Goal: Task Accomplishment & Management: Complete application form

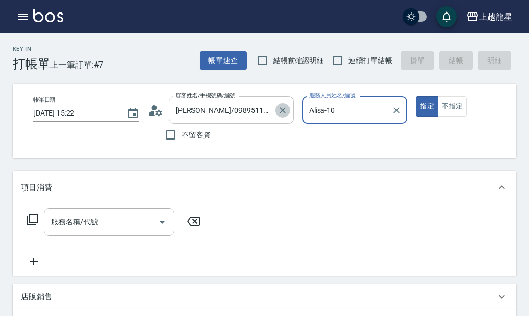
click at [285, 114] on icon "Clear" at bounding box center [282, 110] width 10 height 10
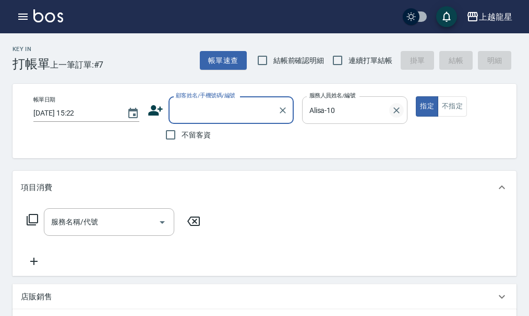
click at [394, 108] on icon "Clear" at bounding box center [397, 110] width 6 height 6
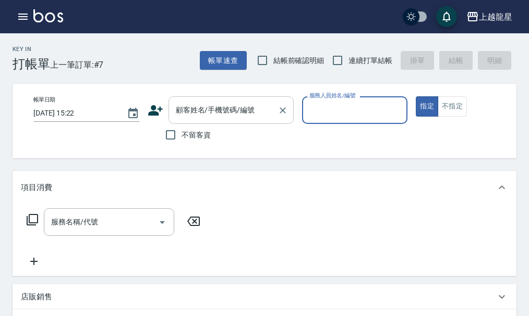
click at [219, 107] on div "顧客姓名/手機號碼/編號 顧客姓名/手機號碼/編號" at bounding box center [230, 110] width 125 height 28
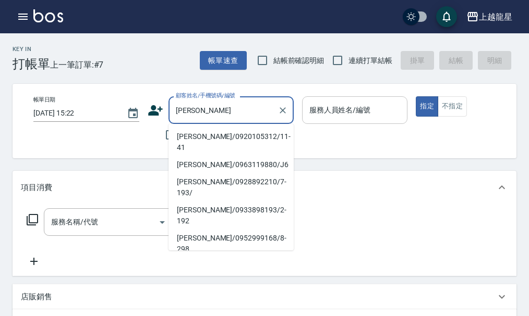
click at [201, 258] on li "[PERSON_NAME]/0939401961/9-289" at bounding box center [230, 272] width 125 height 28
type input "[PERSON_NAME]/0939401961/9-289"
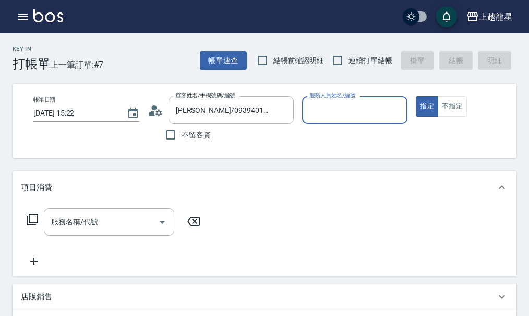
type input "雅君-7"
click at [134, 220] on div "服務名稱/代號" at bounding box center [109, 223] width 130 height 28
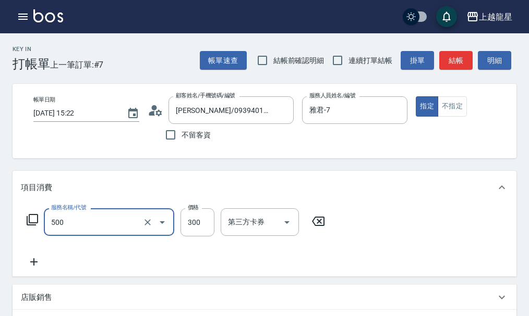
type input "一般洗髮(500)"
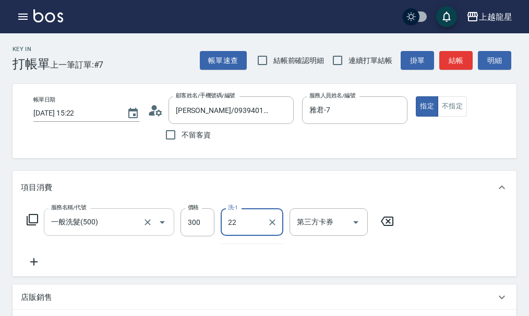
type input "[PERSON_NAME]-22"
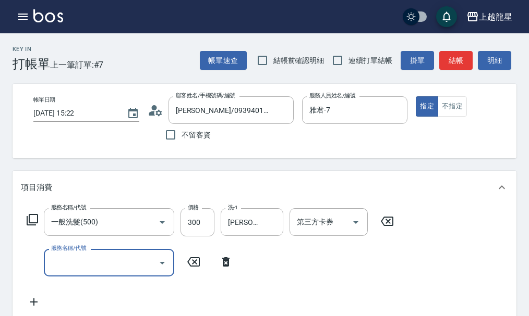
scroll to position [261, 0]
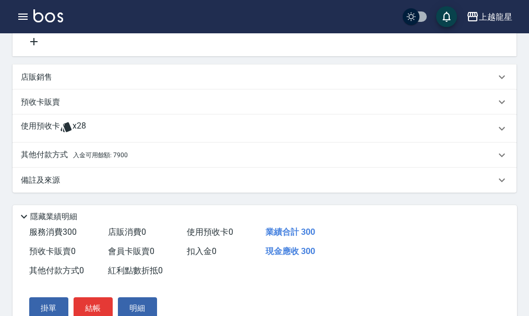
click at [151, 161] on div "其他付款方式 入金可用餘額: 7900" at bounding box center [258, 155] width 474 height 11
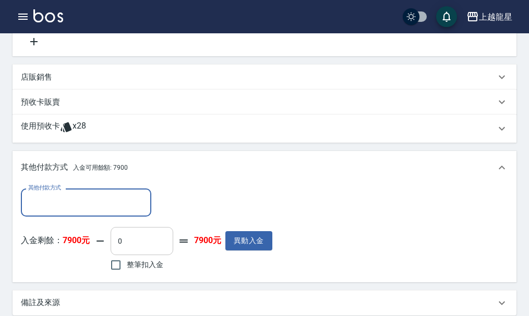
scroll to position [0, 0]
click at [113, 276] on input "整筆扣入金" at bounding box center [116, 265] width 22 height 22
checkbox input "true"
type input "300"
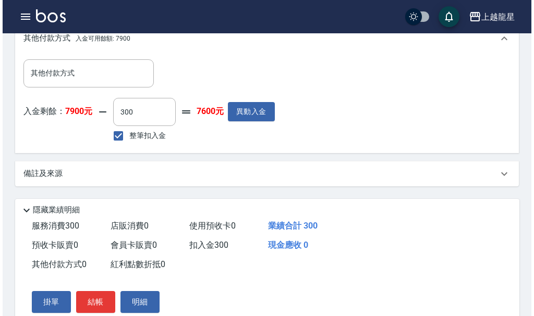
scroll to position [417, 0]
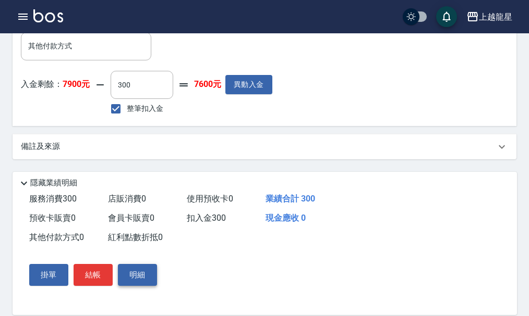
click at [152, 286] on button "明細" at bounding box center [137, 275] width 39 height 22
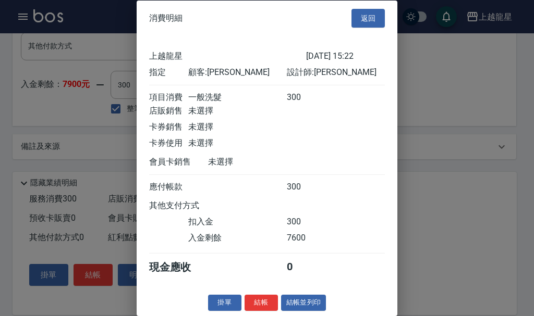
scroll to position [18, 0]
click at [292, 308] on button "結帳並列印" at bounding box center [303, 303] width 45 height 16
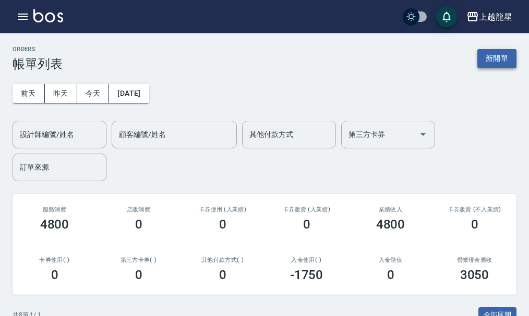
click at [496, 57] on button "新開單" at bounding box center [496, 58] width 39 height 19
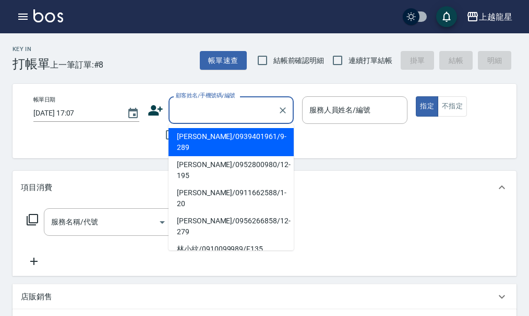
click at [225, 104] on input "顧客姓名/手機號碼/編號" at bounding box center [223, 110] width 100 height 18
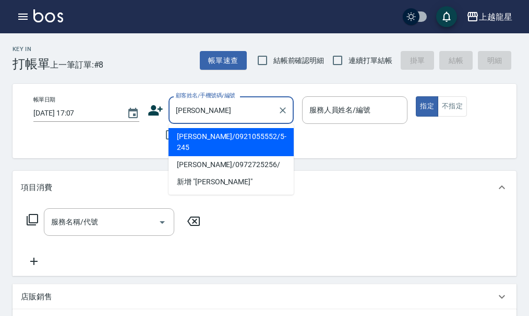
click at [217, 134] on li "[PERSON_NAME]/0921055552/5-245" at bounding box center [230, 142] width 125 height 28
type input "[PERSON_NAME]/0921055552/5-245"
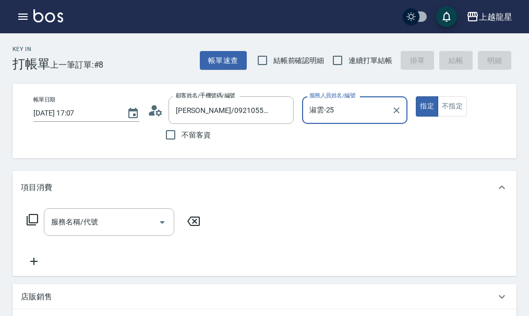
type input "淑雲-25"
click at [397, 103] on div at bounding box center [396, 110] width 14 height 28
click at [396, 111] on icon "Clear" at bounding box center [397, 110] width 6 height 6
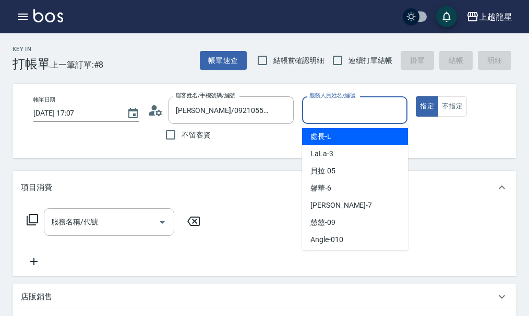
click at [379, 112] on input "服務人員姓名/編號" at bounding box center [354, 110] width 96 height 18
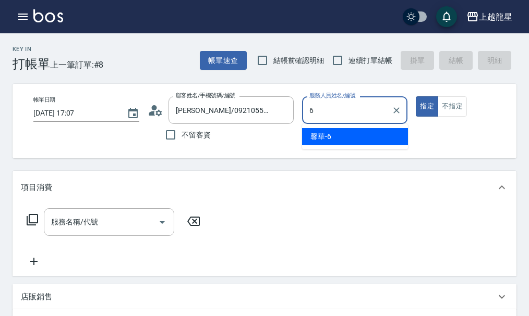
type input "馨華-6"
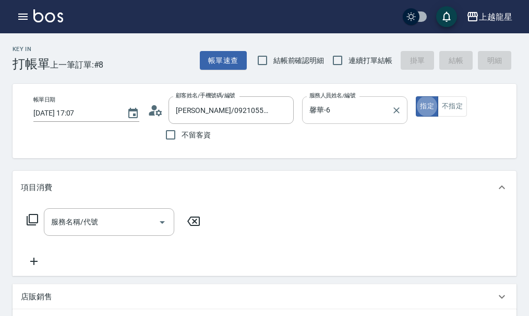
type button "true"
click at [34, 225] on icon at bounding box center [32, 220] width 13 height 13
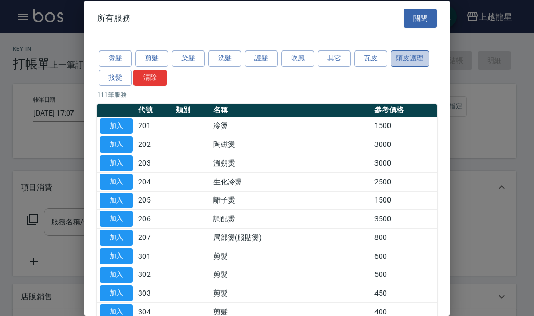
click at [409, 60] on button "頭皮護理" at bounding box center [409, 59] width 39 height 16
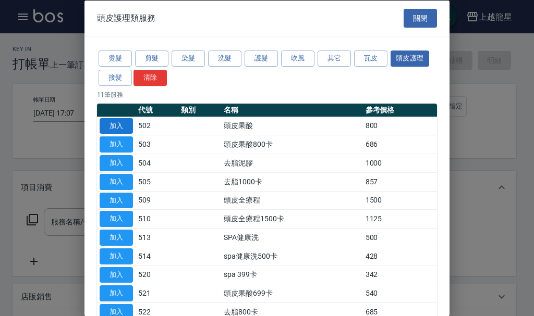
click at [117, 127] on button "加入" at bounding box center [116, 126] width 33 height 16
type input "頭皮果酸(502)"
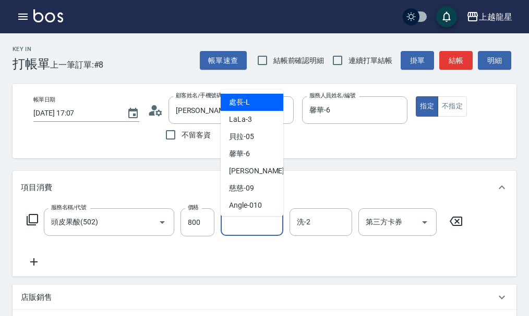
click at [252, 231] on input "洗-1" at bounding box center [251, 222] width 53 height 18
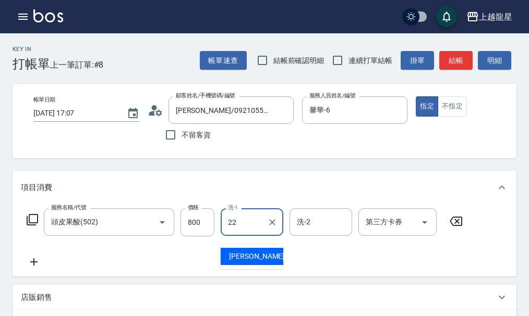
type input "[PERSON_NAME]-22"
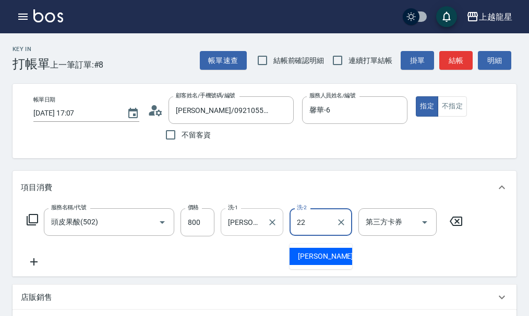
type input "[PERSON_NAME]-22"
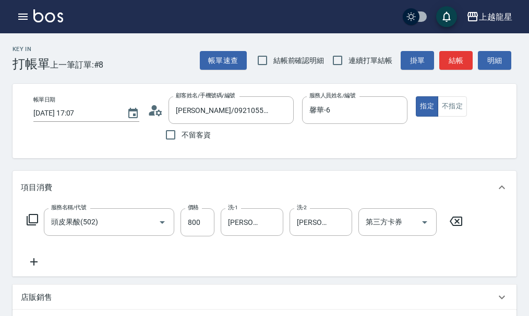
click at [31, 226] on icon at bounding box center [32, 220] width 13 height 13
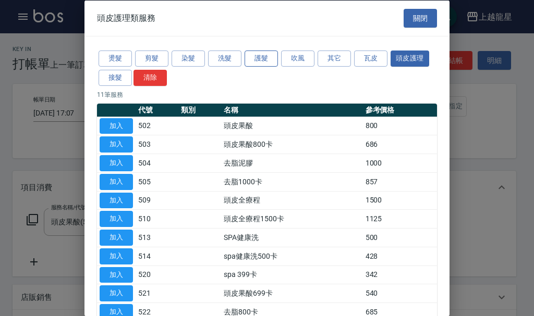
click at [261, 61] on button "護髮" at bounding box center [260, 59] width 33 height 16
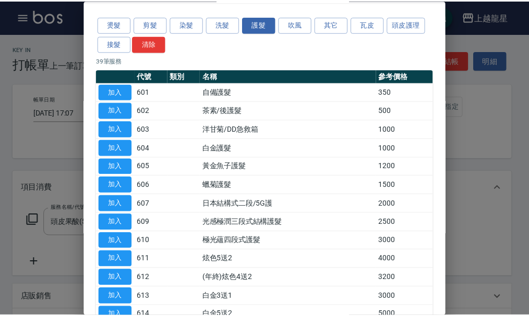
scroll to position [52, 0]
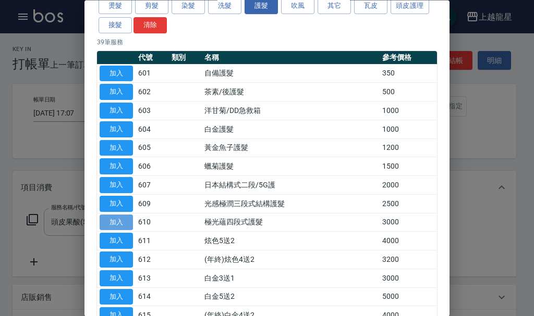
click at [122, 219] on button "加入" at bounding box center [116, 223] width 33 height 16
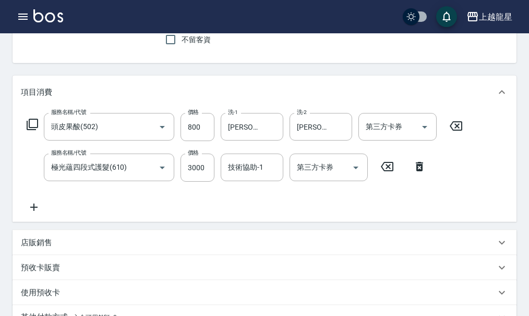
scroll to position [104, 0]
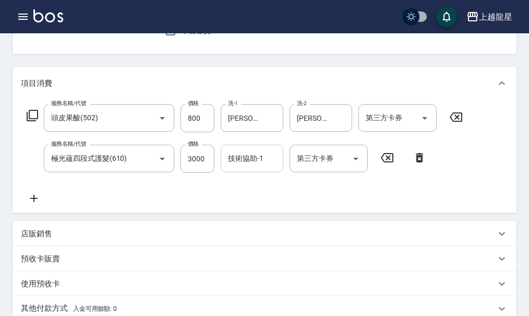
click at [265, 167] on input "技術協助-1" at bounding box center [251, 159] width 53 height 18
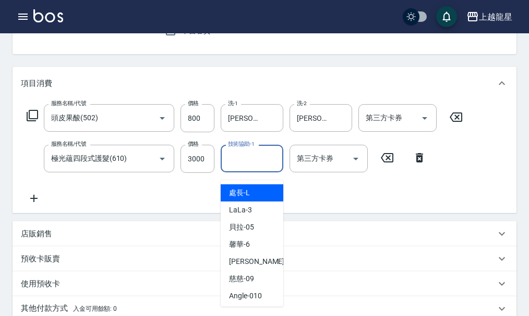
type input "1"
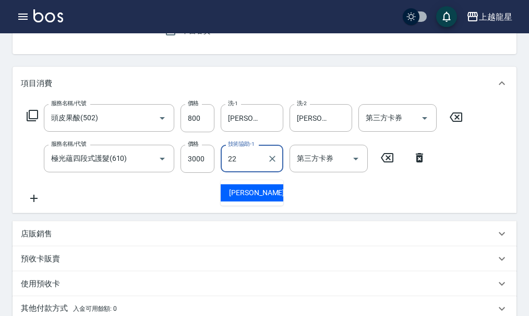
type input "[PERSON_NAME]-22"
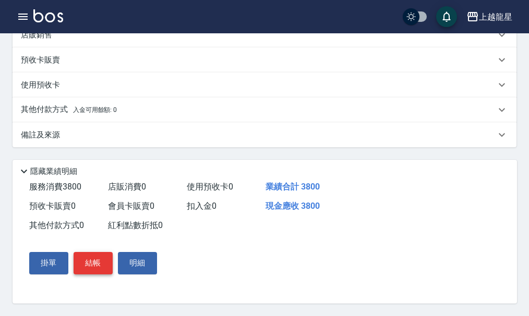
scroll to position [316, 0]
click at [94, 257] on button "結帳" at bounding box center [92, 263] width 39 height 22
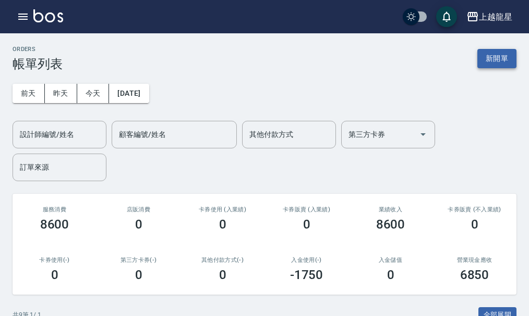
click at [499, 58] on button "新開單" at bounding box center [496, 58] width 39 height 19
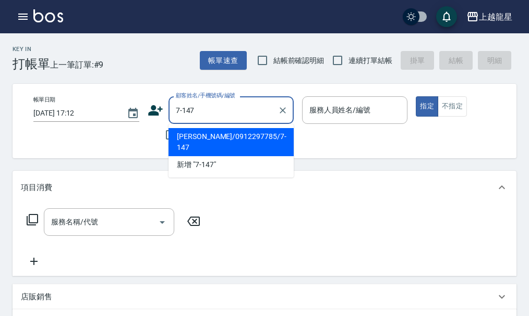
click at [205, 139] on li "[PERSON_NAME]/0912297785/7-147" at bounding box center [230, 142] width 125 height 28
type input "[PERSON_NAME]/0912297785/7-147"
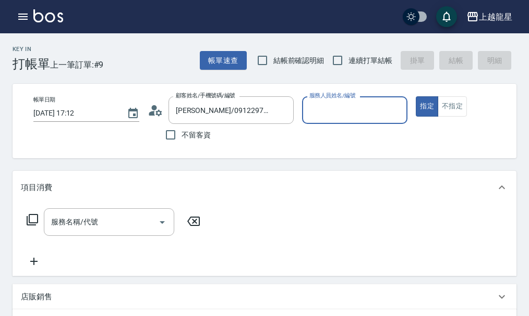
type input "雅君-7"
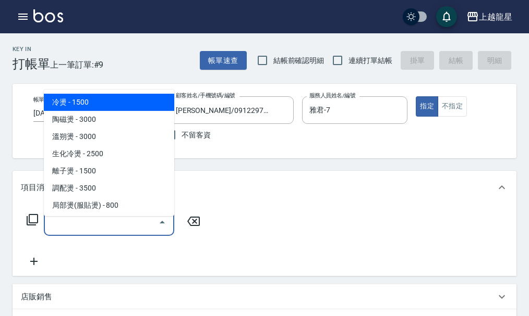
click at [74, 229] on input "服務名稱/代號" at bounding box center [100, 222] width 105 height 18
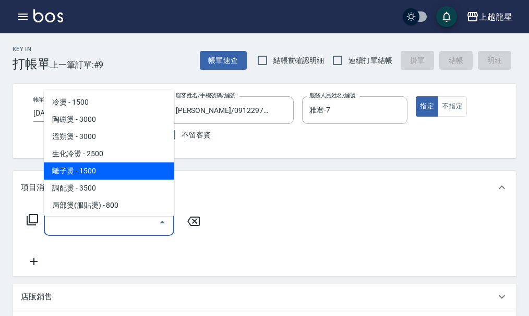
click at [66, 170] on span "離子燙 - 1500" at bounding box center [109, 171] width 130 height 17
type input "離子燙(205)"
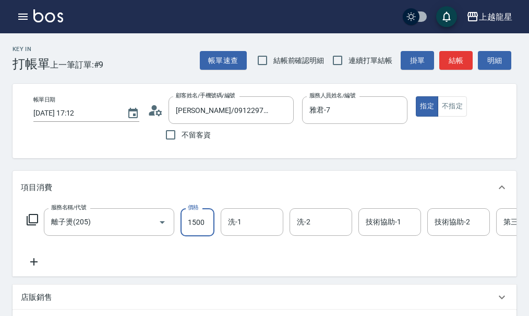
click at [206, 237] on input "1500" at bounding box center [197, 223] width 34 height 28
type input "2100"
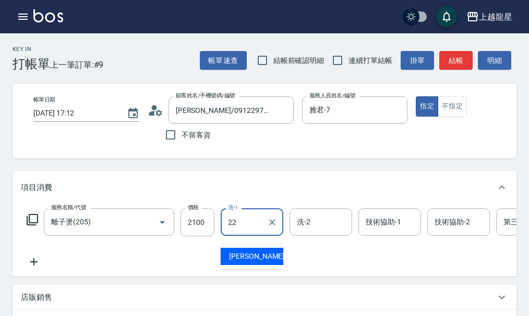
type input "[PERSON_NAME]-22"
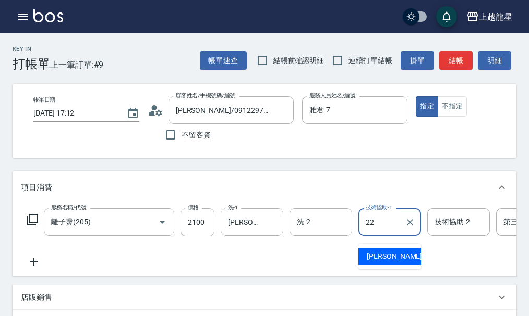
type input "[PERSON_NAME]-22"
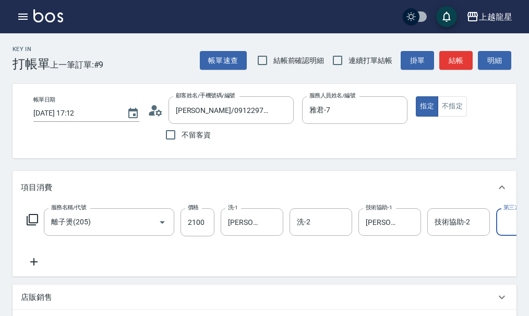
scroll to position [0, 38]
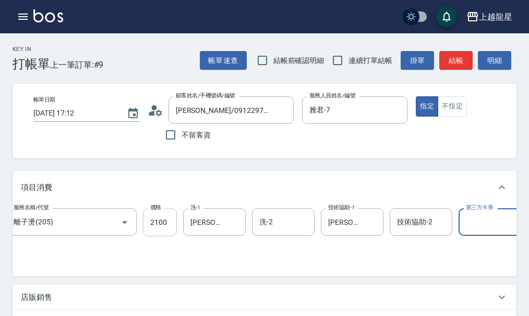
click at [152, 231] on input "2100" at bounding box center [160, 223] width 34 height 28
type input "2000"
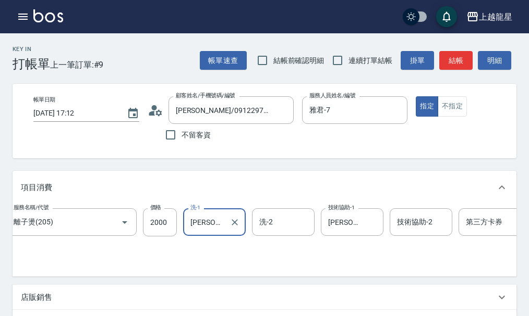
scroll to position [0, 0]
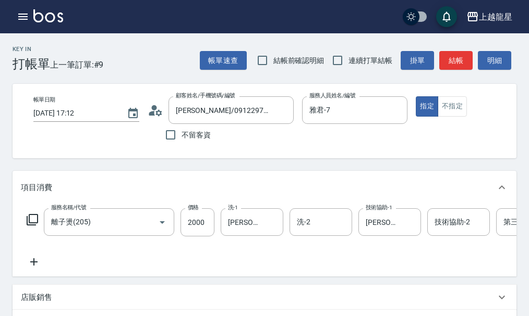
click at [29, 268] on icon at bounding box center [34, 262] width 26 height 13
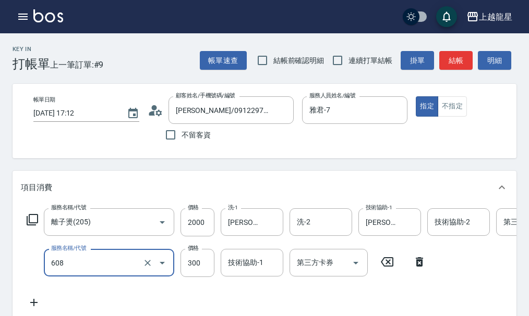
type input "頭皮隔離(608)"
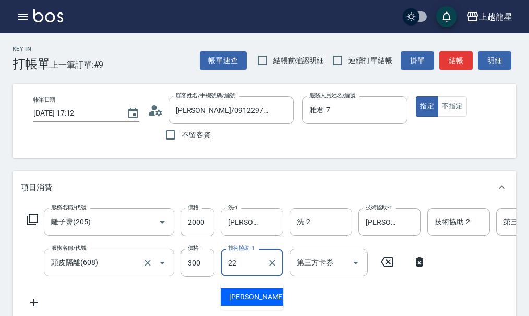
type input "[PERSON_NAME]-22"
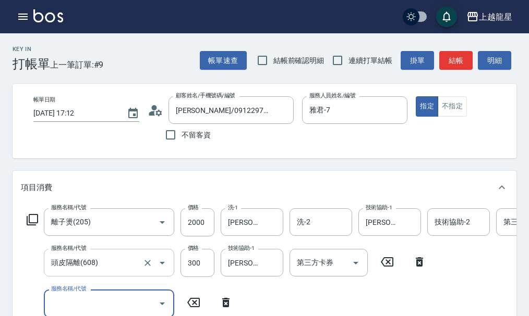
scroll to position [5, 0]
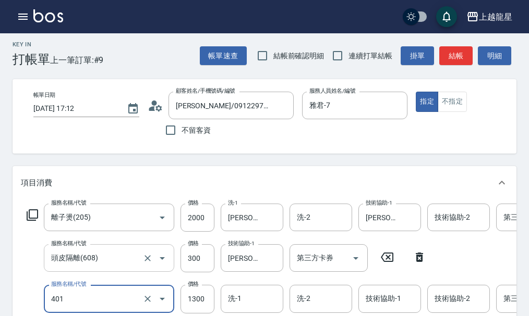
type input "染髮根3公分內(401)"
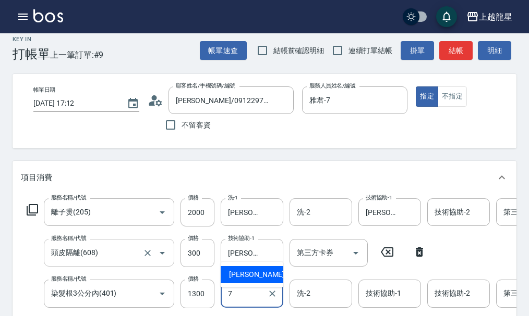
type input "雅君-7"
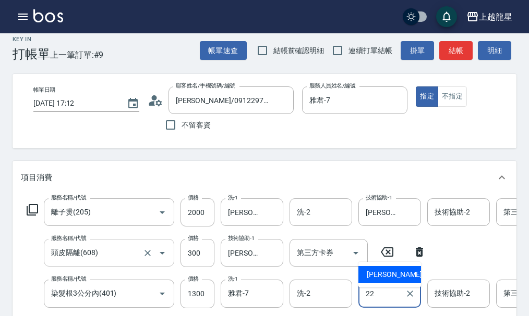
type input "[PERSON_NAME]-22"
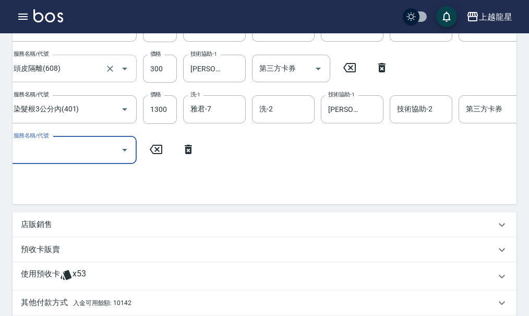
scroll to position [0, 36]
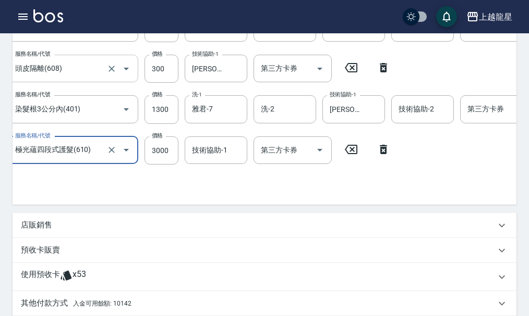
type input "極光蘊四段式護髮(610)"
type input "2400"
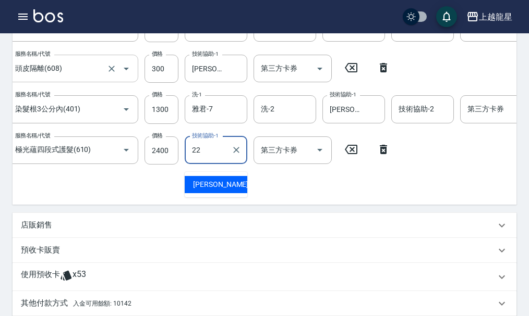
type input "[PERSON_NAME]-22"
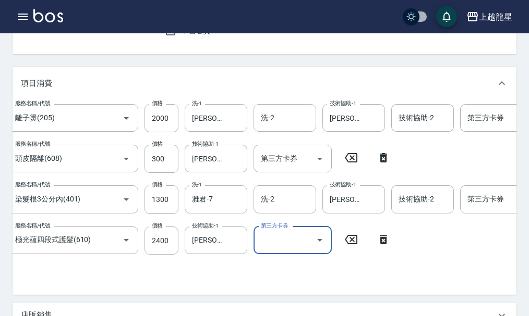
scroll to position [365, 0]
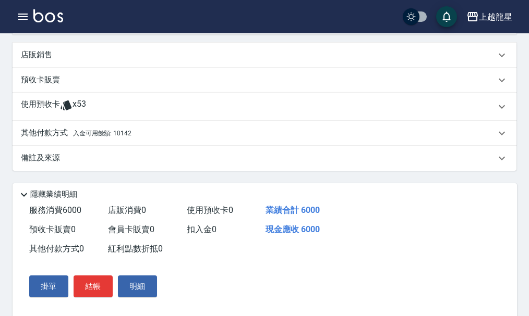
click at [122, 137] on span "入金可用餘額: 10142" at bounding box center [102, 133] width 58 height 7
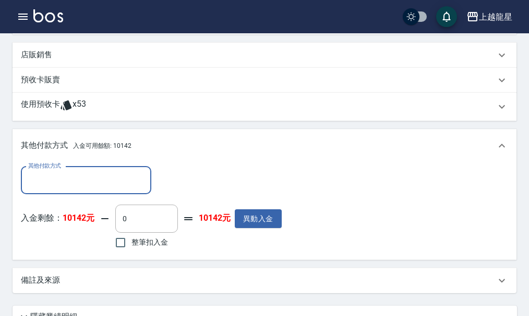
scroll to position [0, 0]
click at [122, 254] on input "整筆扣入金" at bounding box center [120, 243] width 22 height 22
checkbox input "true"
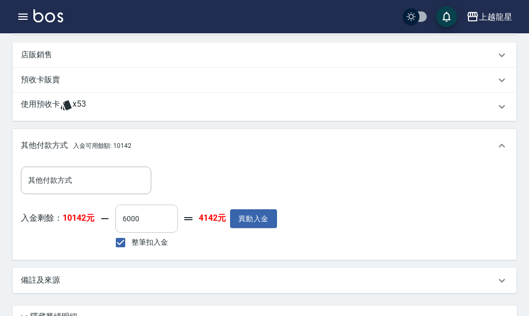
click at [147, 233] on input "6000" at bounding box center [146, 219] width 63 height 28
type input "5000"
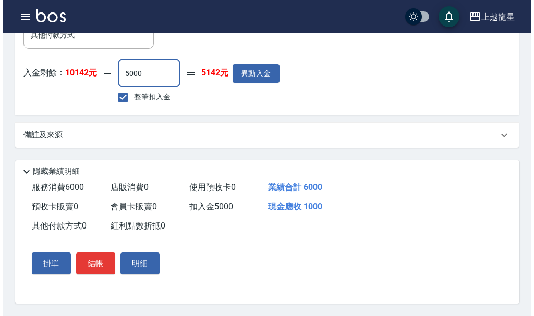
scroll to position [531, 0]
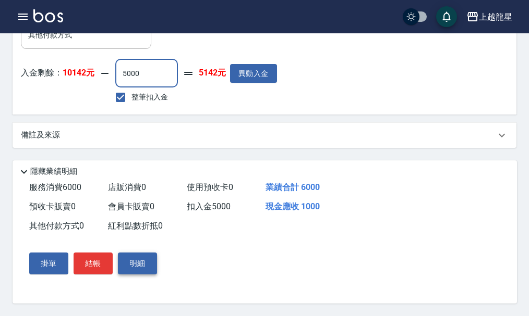
click at [145, 266] on button "明細" at bounding box center [137, 264] width 39 height 22
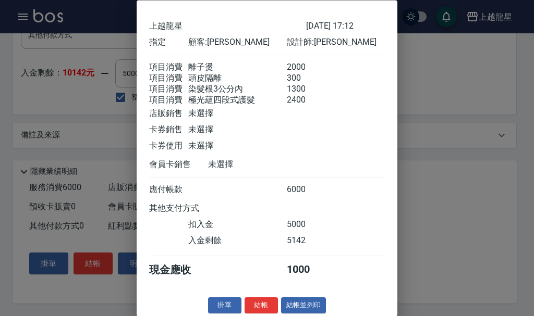
scroll to position [55, 0]
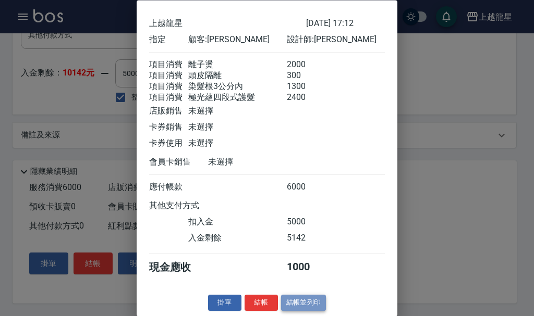
click at [309, 302] on button "結帳並列印" at bounding box center [303, 304] width 45 height 16
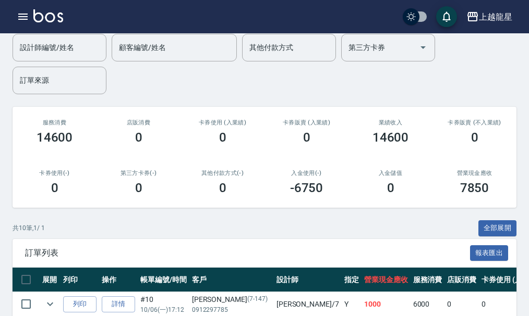
scroll to position [209, 0]
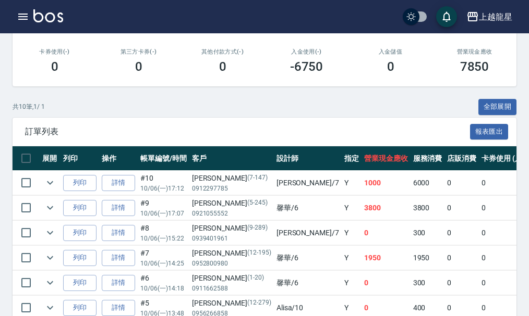
click at [119, 182] on link "詳情" at bounding box center [118, 183] width 33 height 16
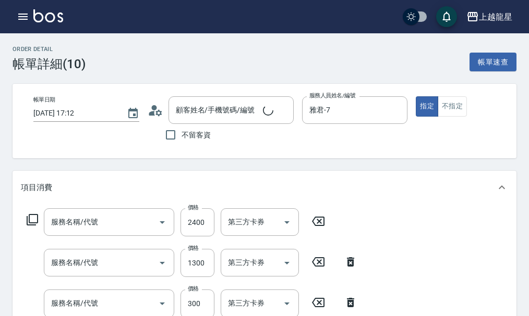
type input "[DATE] 17:12"
type input "雅君-7"
type input "[PERSON_NAME]/0912297785/7-147"
type input "極光蘊四段式護髮(610)"
type input "染髮根3公分內(401)"
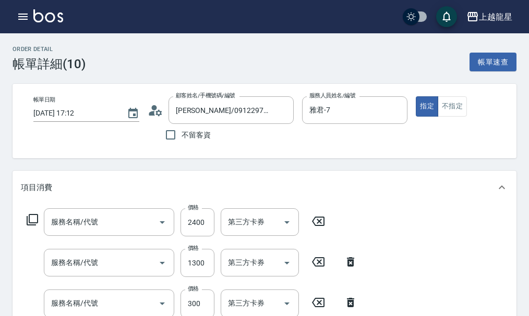
type input "頭皮隔離(608)"
type input "離子燙(205)"
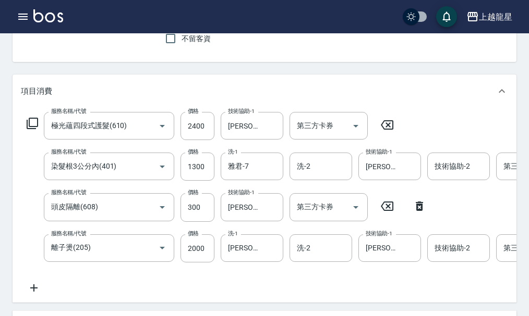
scroll to position [104, 0]
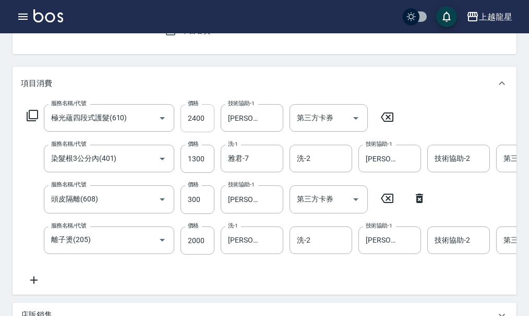
click at [197, 126] on input "2400" at bounding box center [197, 118] width 34 height 28
type input "2"
type input "0"
type input "2200"
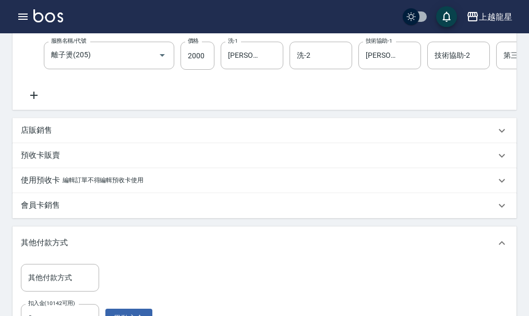
scroll to position [313, 0]
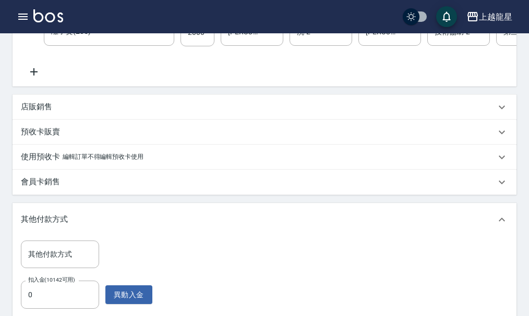
click at [69, 113] on div "店販銷售" at bounding box center [258, 107] width 474 height 11
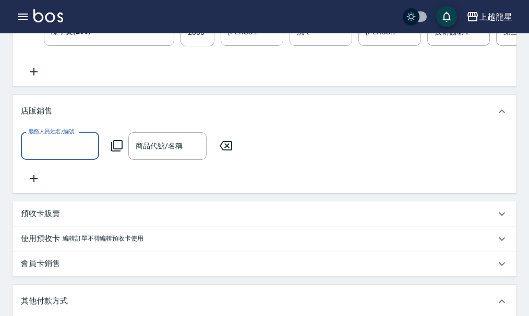
scroll to position [0, 0]
type input "雅君-7"
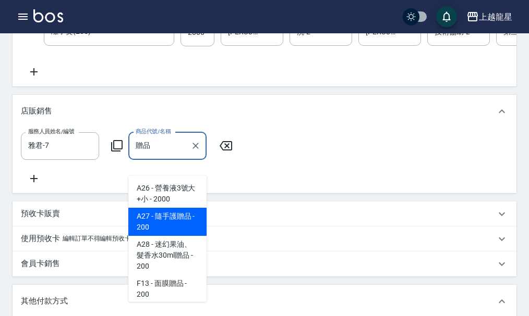
click at [162, 193] on span "A26 - 營養液3號大+小 - 2000" at bounding box center [167, 194] width 78 height 28
type input "營養液3號大+小"
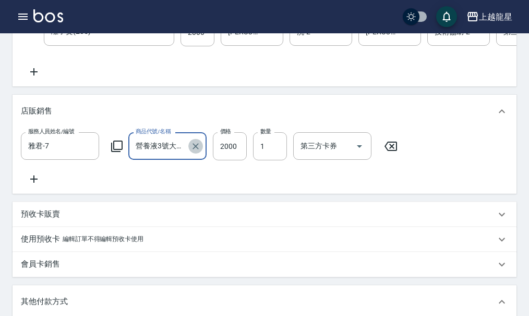
click at [198, 154] on button "Clear" at bounding box center [195, 146] width 15 height 15
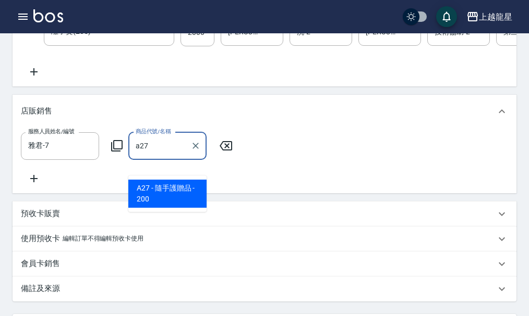
click at [154, 185] on span "A27 - 隨手護贈品 - 200" at bounding box center [167, 194] width 78 height 28
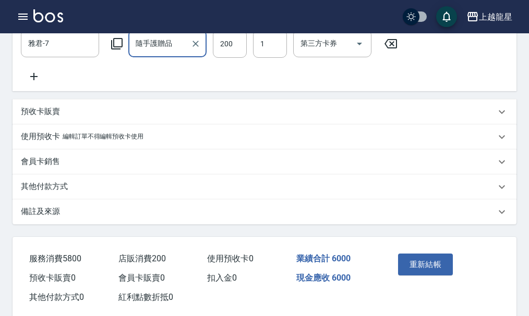
scroll to position [460, 0]
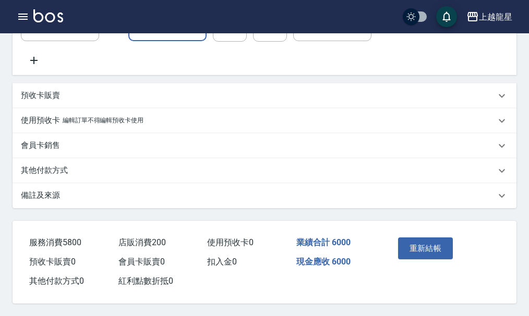
type input "隨手護贈品"
click at [71, 170] on div "其他付款方式" at bounding box center [258, 170] width 474 height 11
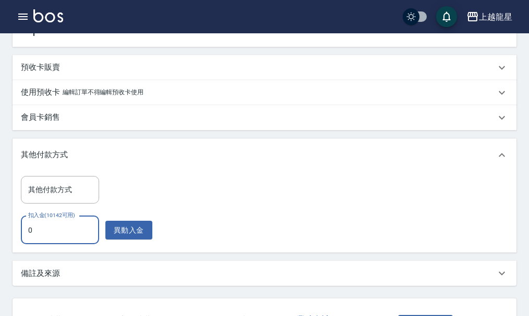
click at [64, 244] on input "0" at bounding box center [60, 230] width 78 height 28
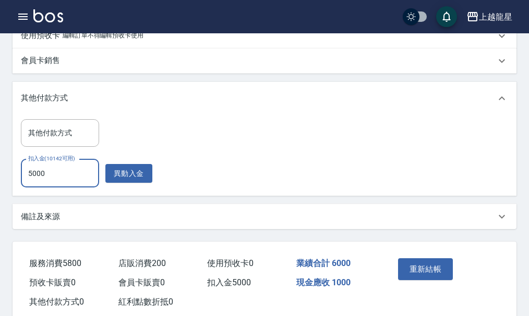
scroll to position [566, 0]
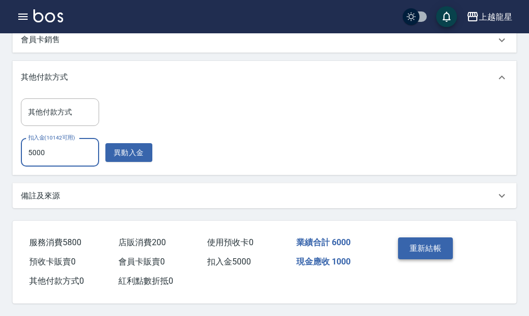
type input "5000"
click at [426, 239] on button "重新結帳" at bounding box center [425, 249] width 55 height 22
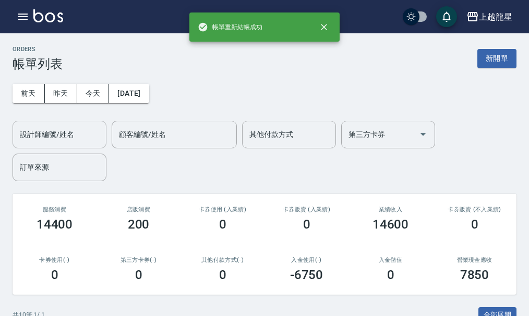
click at [73, 132] on input "設計師編號/姓名" at bounding box center [59, 135] width 84 height 18
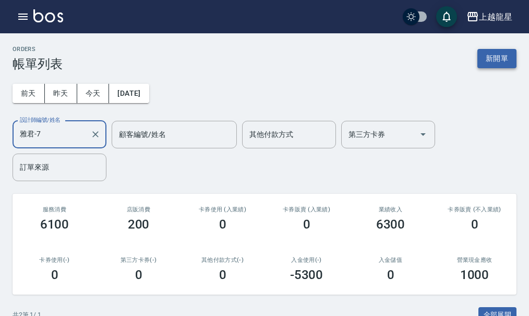
type input "雅君-7"
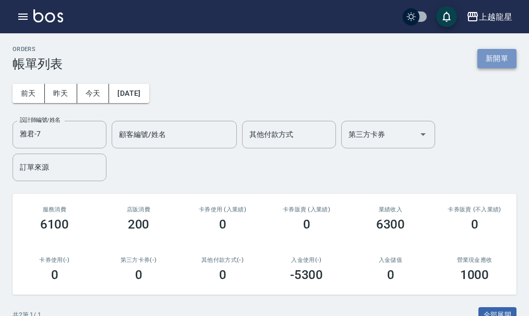
click at [494, 57] on button "新開單" at bounding box center [496, 58] width 39 height 19
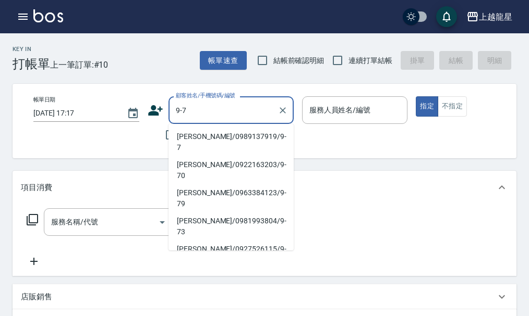
click at [191, 132] on li "[PERSON_NAME]/0989137919/9-7" at bounding box center [230, 142] width 125 height 28
type input "[PERSON_NAME]/0989137919/9-7"
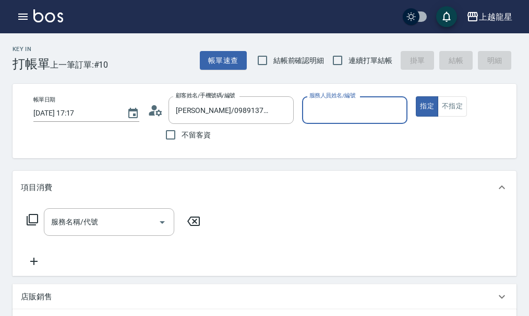
type input "雅君-7"
click at [128, 231] on input "服務名稱/代號" at bounding box center [100, 222] width 105 height 18
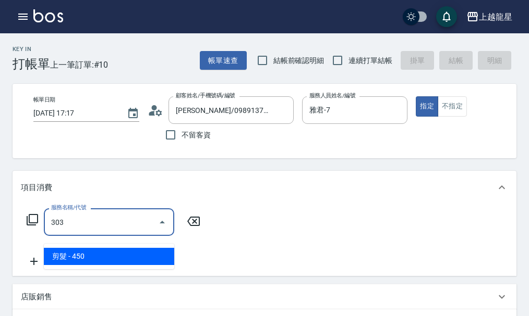
type input "剪髮(303)"
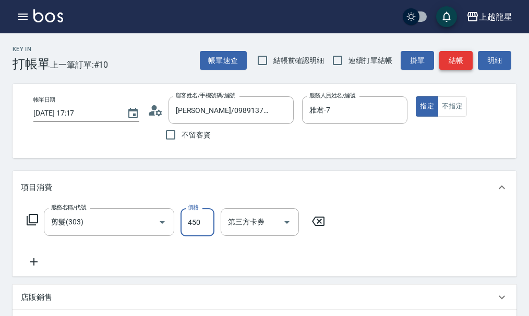
click at [461, 61] on button "結帳" at bounding box center [455, 60] width 33 height 19
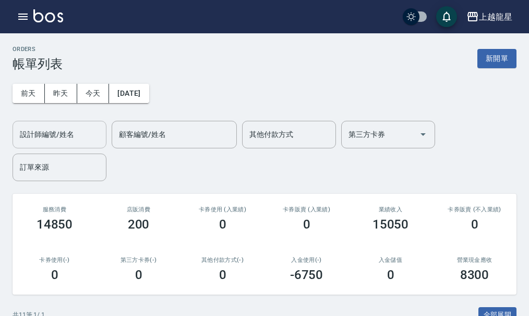
click at [40, 123] on div "設計師編號/姓名" at bounding box center [60, 135] width 94 height 28
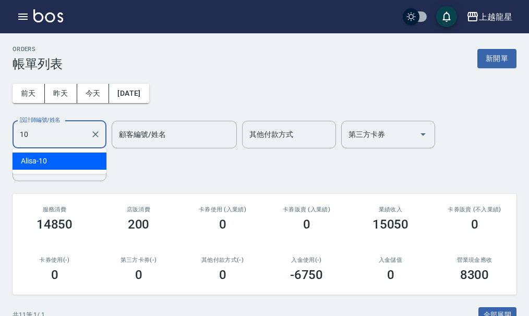
type input "Alisa-10"
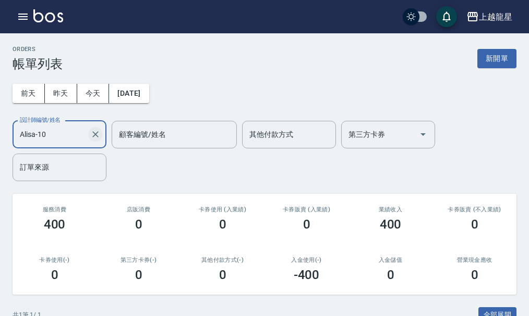
click at [97, 133] on icon "Clear" at bounding box center [95, 134] width 10 height 10
type input "Lily-20"
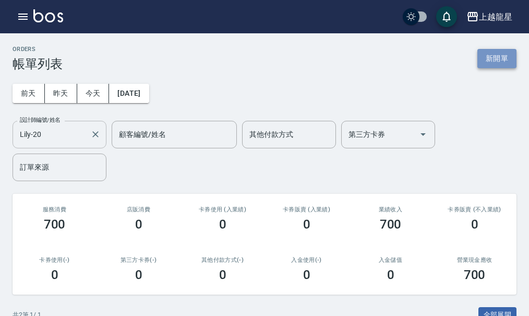
click at [492, 54] on button "新開單" at bounding box center [496, 58] width 39 height 19
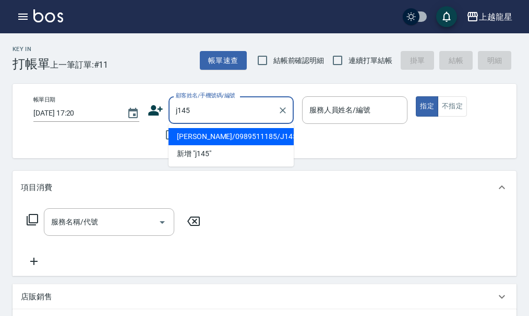
click at [191, 138] on li "[PERSON_NAME]/0989511185/J145" at bounding box center [230, 136] width 125 height 17
type input "[PERSON_NAME]/0989511185/J145"
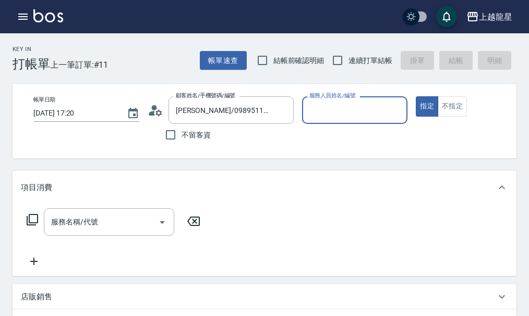
type input "Alisa-10"
click at [129, 224] on input "服務名稱/代號" at bounding box center [100, 222] width 105 height 18
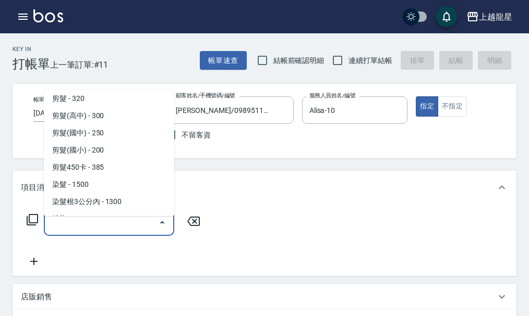
scroll to position [261, 0]
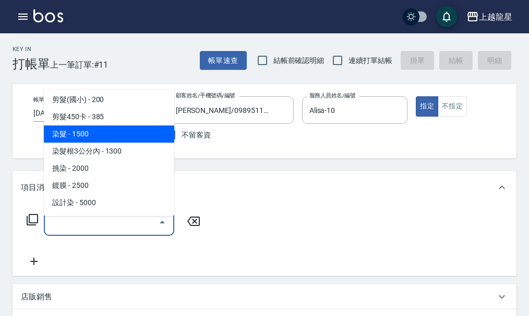
click at [116, 131] on span "染髮 - 1500" at bounding box center [109, 134] width 130 height 17
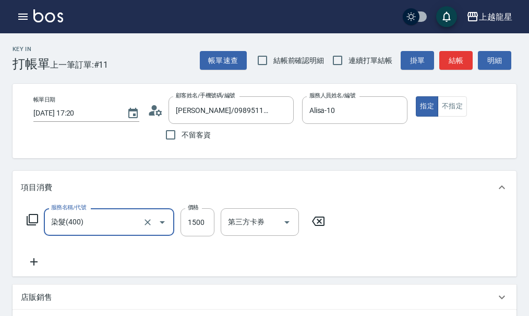
type input "染髮(400)"
click at [253, 231] on input "洗-1" at bounding box center [251, 222] width 53 height 18
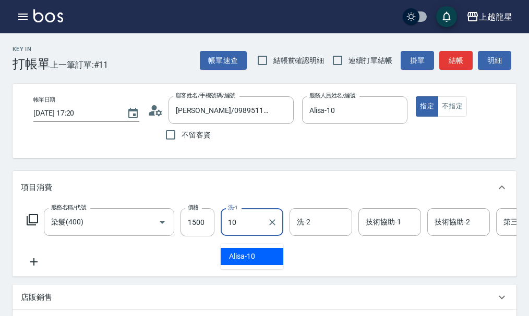
type input "Alisa-10"
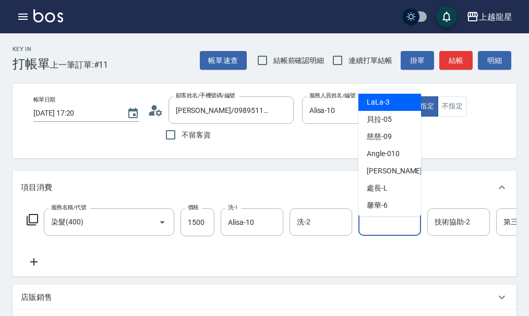
click at [414, 231] on input "技術協助-1" at bounding box center [389, 222] width 53 height 18
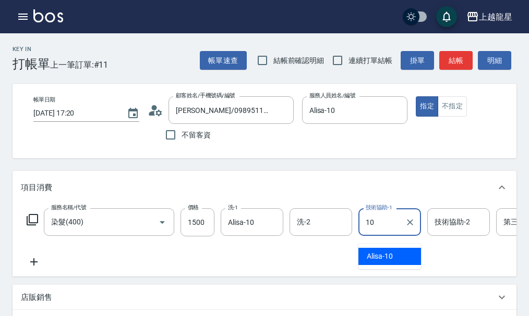
type input "Alisa-10"
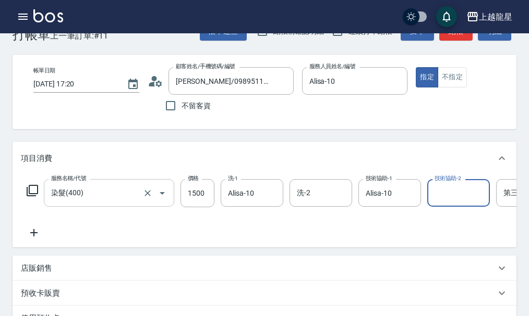
scroll to position [52, 0]
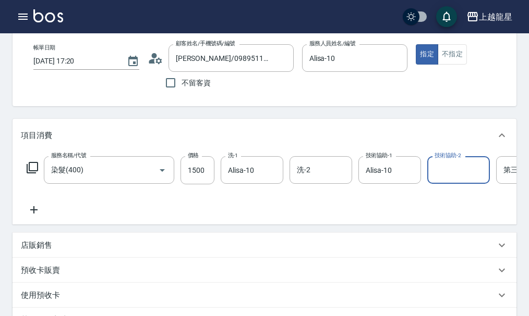
click at [33, 214] on icon at bounding box center [33, 209] width 7 height 7
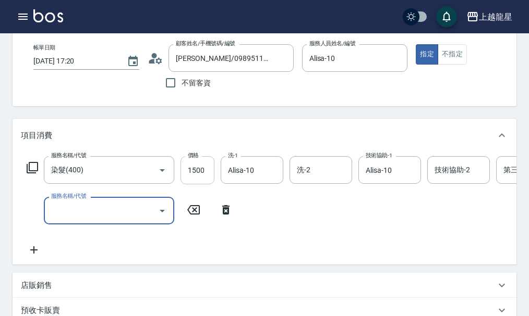
click at [195, 175] on input "1500" at bounding box center [197, 170] width 34 height 28
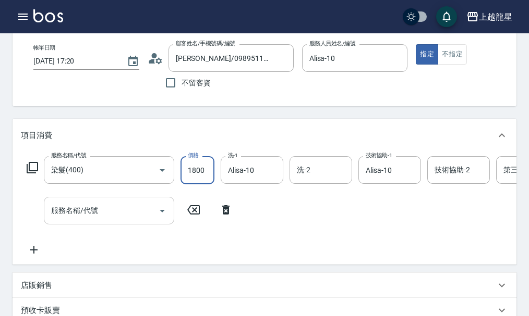
type input "1800"
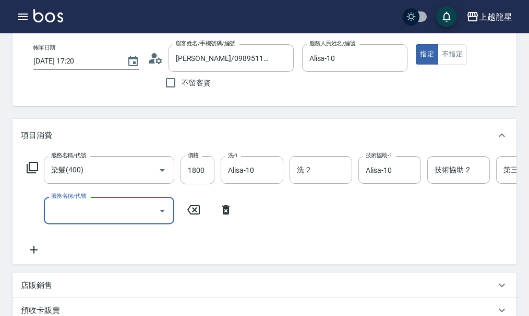
click at [92, 218] on input "服務名稱/代號" at bounding box center [100, 211] width 105 height 18
type input "剪髮(303)"
click at [35, 257] on icon at bounding box center [34, 250] width 26 height 13
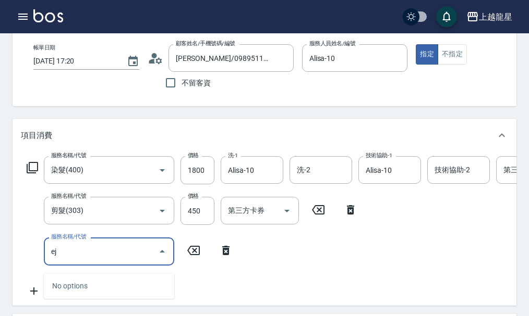
type input "e"
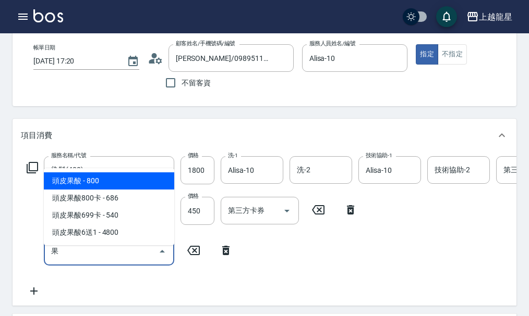
click at [116, 182] on span "頭皮果酸 - 800" at bounding box center [109, 181] width 130 height 17
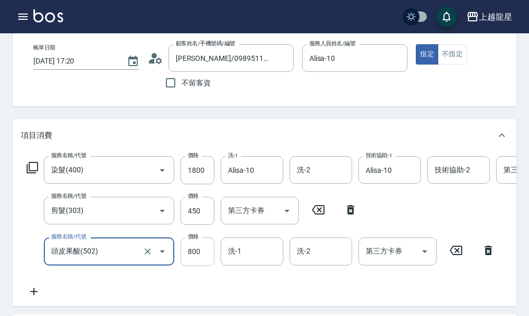
type input "頭皮果酸(502)"
click at [210, 263] on input "800" at bounding box center [197, 252] width 34 height 28
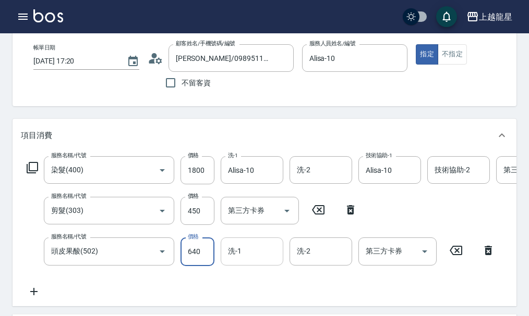
type input "640"
click at [246, 261] on input "洗-1" at bounding box center [251, 251] width 53 height 18
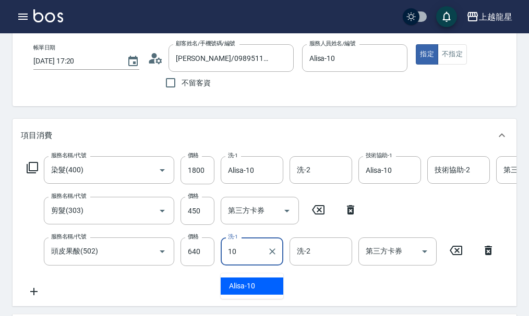
type input "Alisa-10"
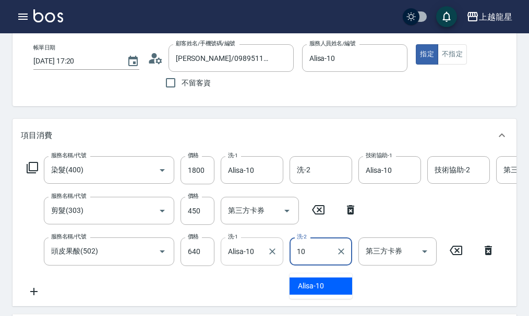
type input "Alisa-10"
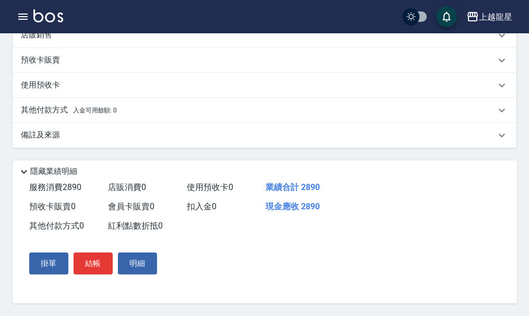
scroll to position [364, 0]
click at [100, 263] on button "結帳" at bounding box center [92, 264] width 39 height 22
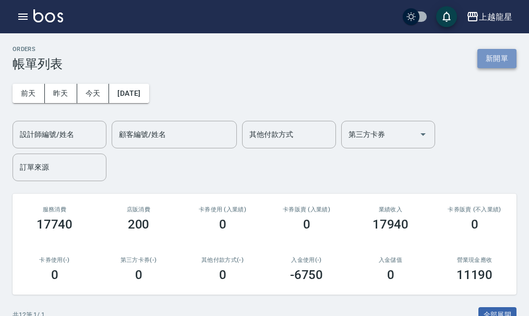
click at [497, 54] on button "新開單" at bounding box center [496, 58] width 39 height 19
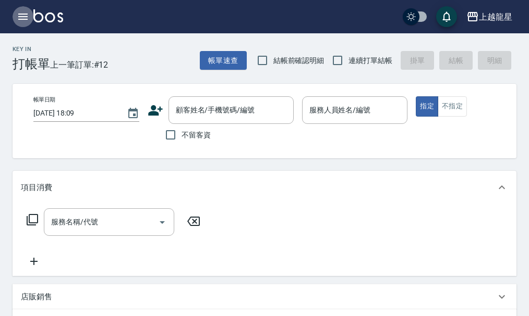
click at [27, 17] on icon "button" at bounding box center [22, 17] width 9 height 6
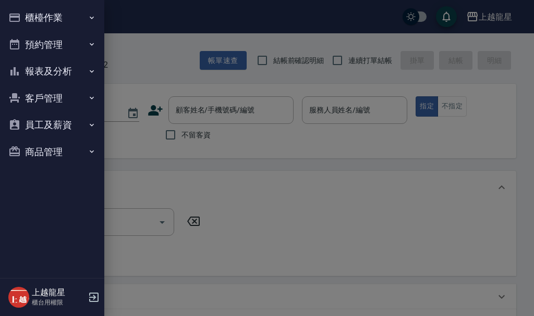
click at [37, 15] on button "櫃檯作業" at bounding box center [52, 17] width 96 height 27
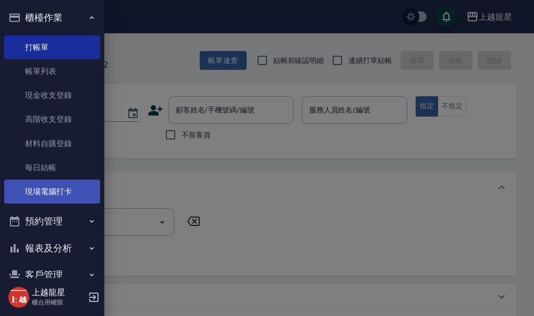
click at [56, 198] on link "現場電腦打卡" at bounding box center [52, 192] width 96 height 24
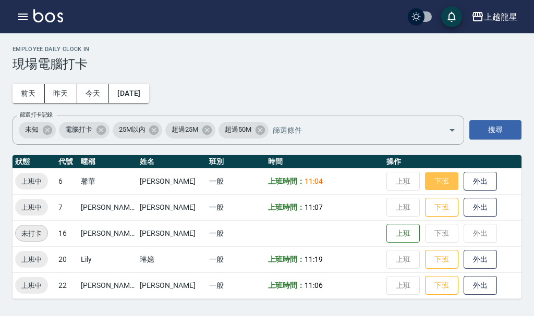
click at [425, 181] on button "下班" at bounding box center [441, 182] width 33 height 18
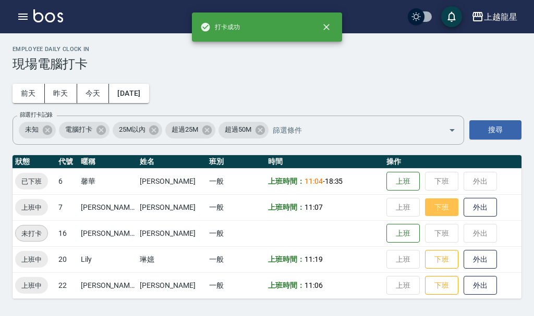
click at [431, 201] on button "下班" at bounding box center [441, 208] width 33 height 18
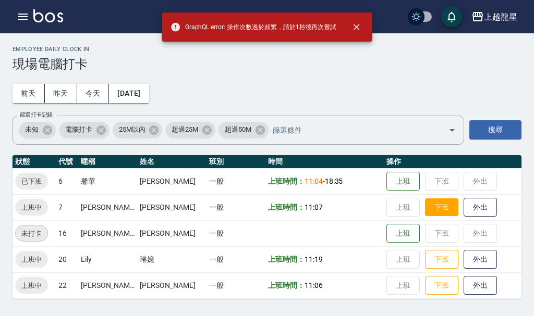
click at [434, 211] on button "下班" at bounding box center [441, 208] width 33 height 18
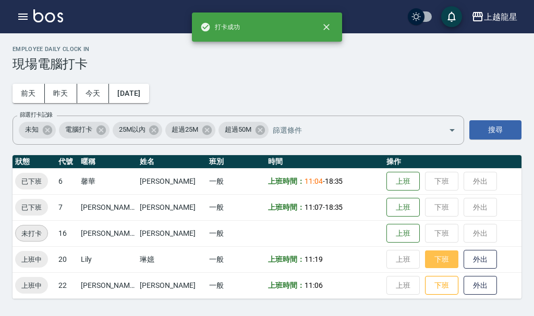
click at [428, 261] on button "下班" at bounding box center [441, 260] width 33 height 18
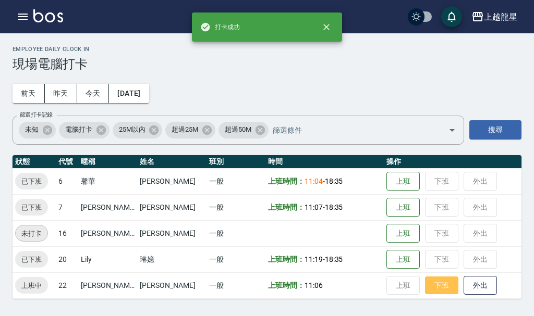
click at [425, 284] on button "下班" at bounding box center [441, 286] width 33 height 18
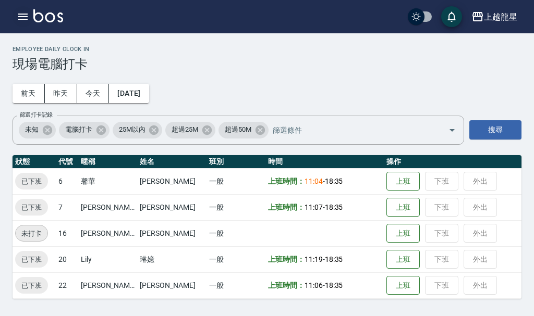
click at [28, 22] on icon "button" at bounding box center [23, 16] width 13 height 13
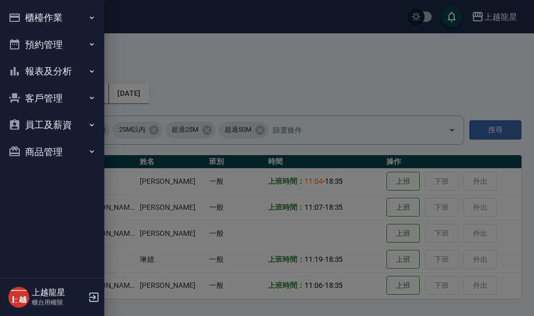
click at [56, 22] on button "櫃檯作業" at bounding box center [52, 17] width 96 height 27
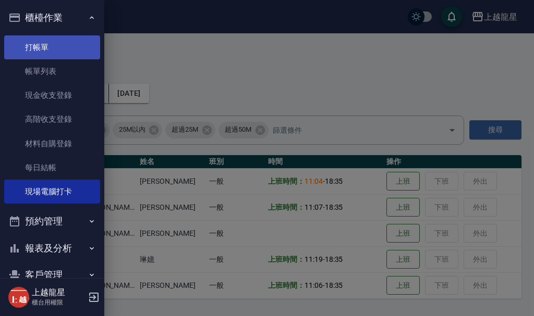
click at [55, 51] on link "打帳單" at bounding box center [52, 47] width 96 height 24
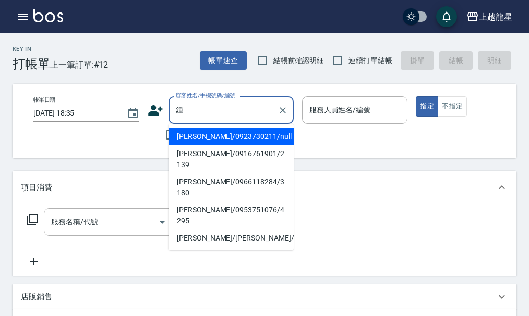
click at [272, 134] on li "[PERSON_NAME]/0923730211/null" at bounding box center [230, 136] width 125 height 17
type input "[PERSON_NAME]/0923730211/null"
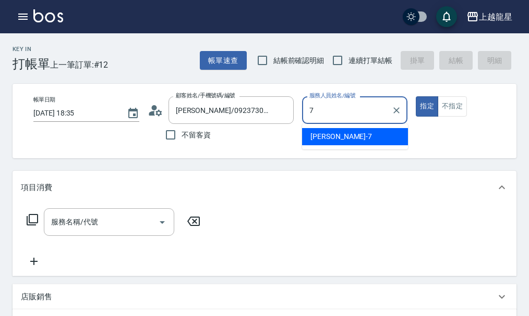
type input "雅君-7"
type button "true"
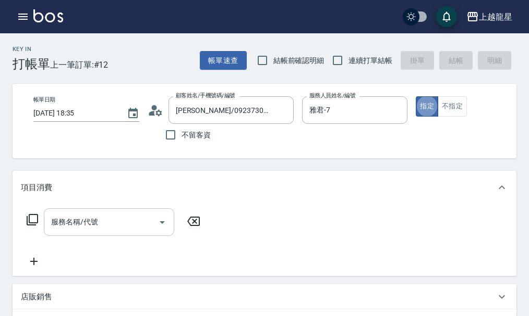
click at [95, 229] on div "服務名稱/代號 服務名稱/代號" at bounding box center [109, 223] width 130 height 28
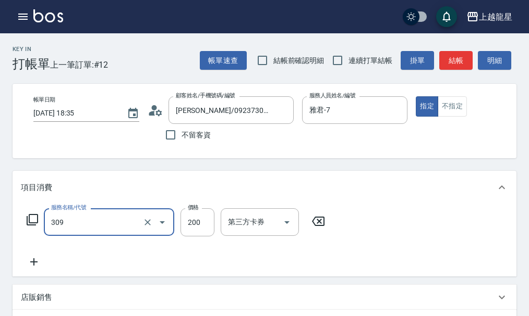
type input "剪髮(國小)(309)"
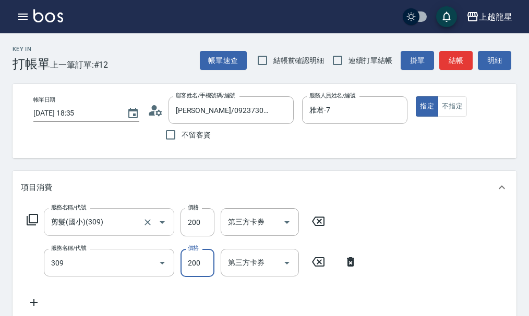
type input "剪髮(國小)(309)"
click at [447, 58] on button "結帳" at bounding box center [455, 60] width 33 height 19
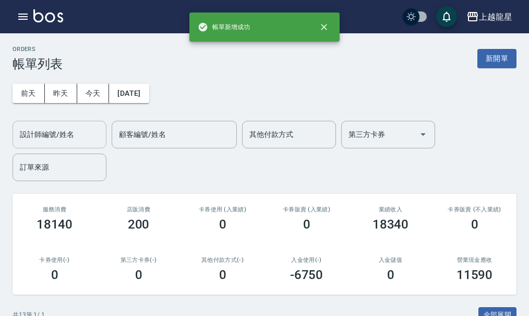
click at [41, 130] on input "設計師編號/姓名" at bounding box center [59, 135] width 84 height 18
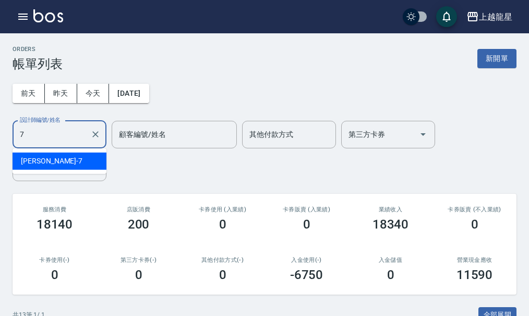
type input "雅君-7"
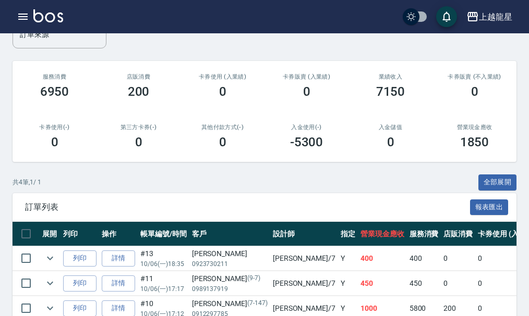
scroll to position [212, 0]
